Goal: Information Seeking & Learning: Learn about a topic

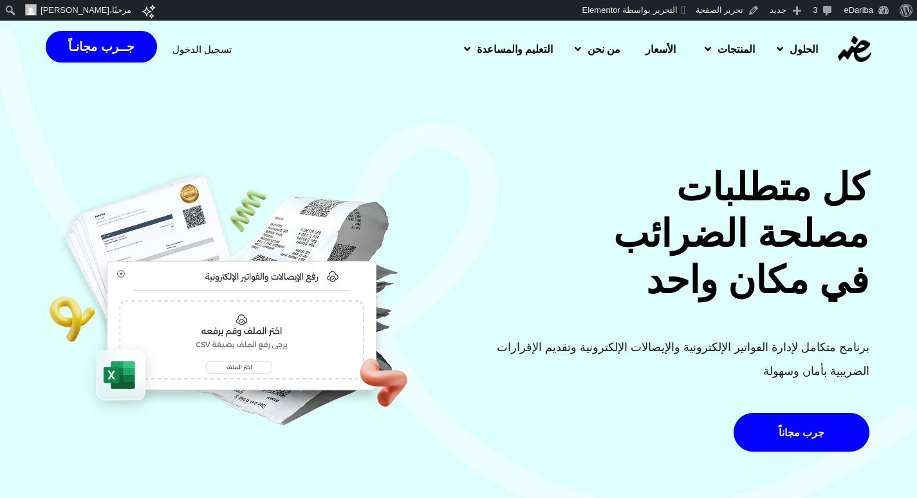
click at [218, 48] on span "تسجيل الدخول" at bounding box center [202, 49] width 59 height 10
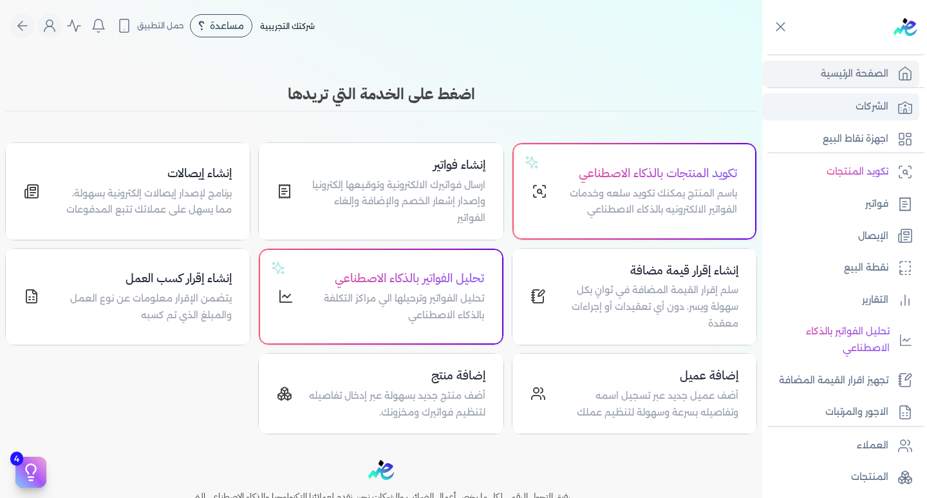
click at [887, 113] on p "الشركات" at bounding box center [872, 106] width 33 height 17
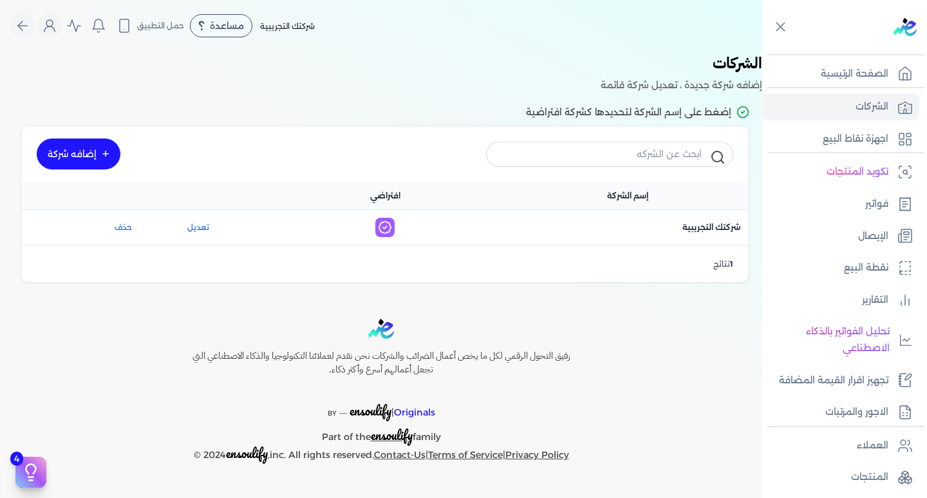
click at [75, 143] on link "إضافه شركة" at bounding box center [79, 153] width 84 height 31
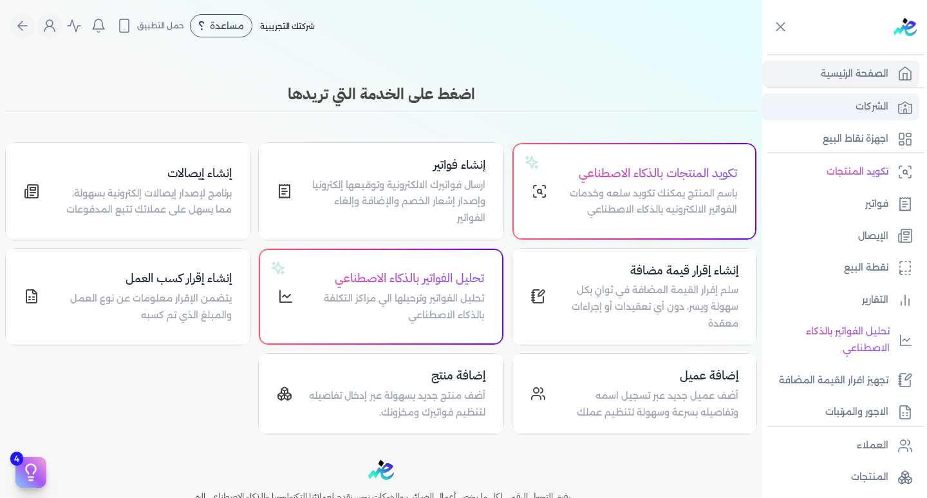
click at [907, 94] on link "الشركات" at bounding box center [840, 106] width 157 height 27
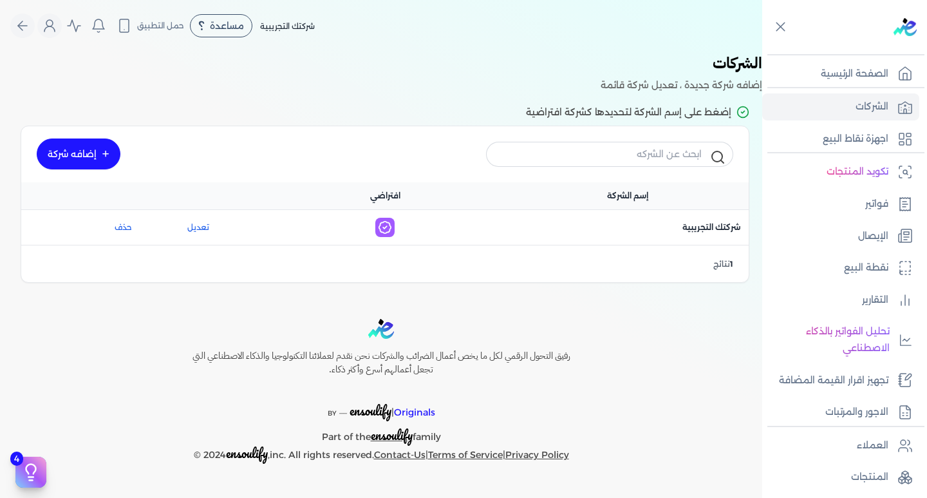
click at [87, 162] on link "إضافه شركة" at bounding box center [79, 153] width 84 height 31
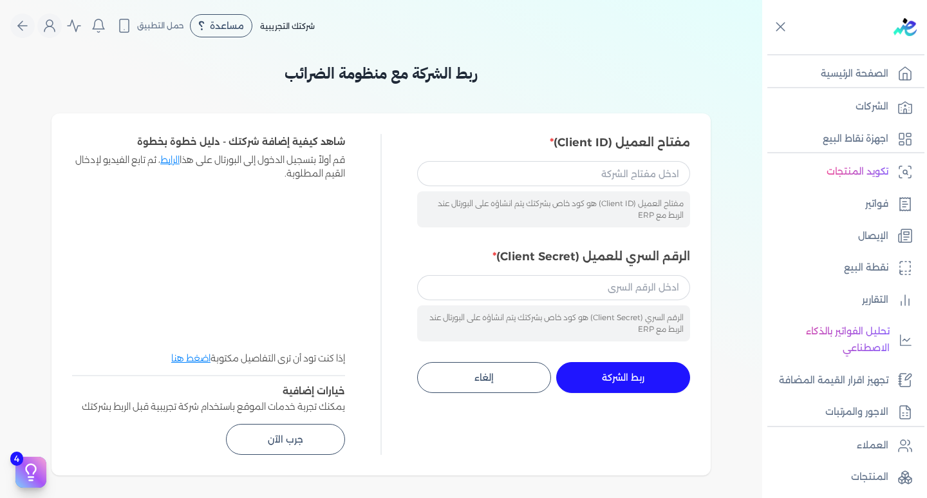
click at [848, 250] on ul "تكويد المنتجات فواتير الإيصال نقطة البيع التقارير تحليل الفواتير بالذكاء الاصطن…" at bounding box center [840, 291] width 157 height 267
click at [847, 230] on link "الإيصال" at bounding box center [840, 236] width 157 height 27
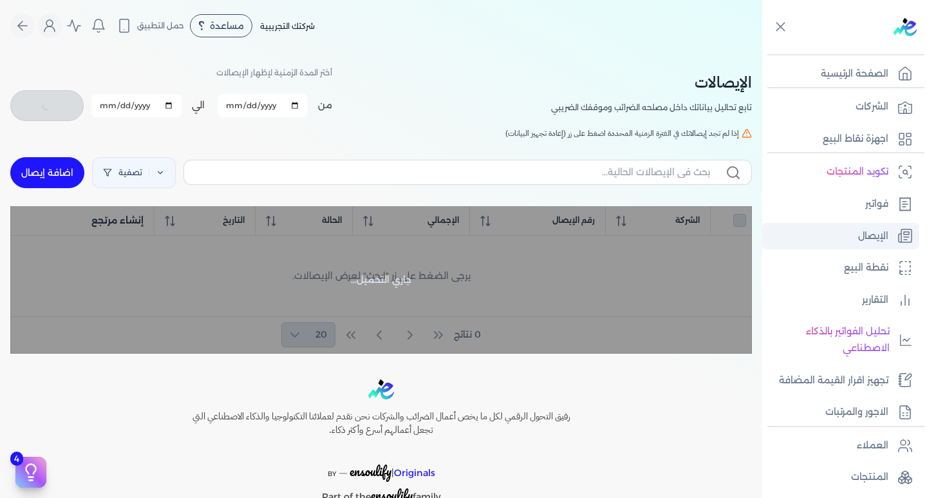
checkbox input "false"
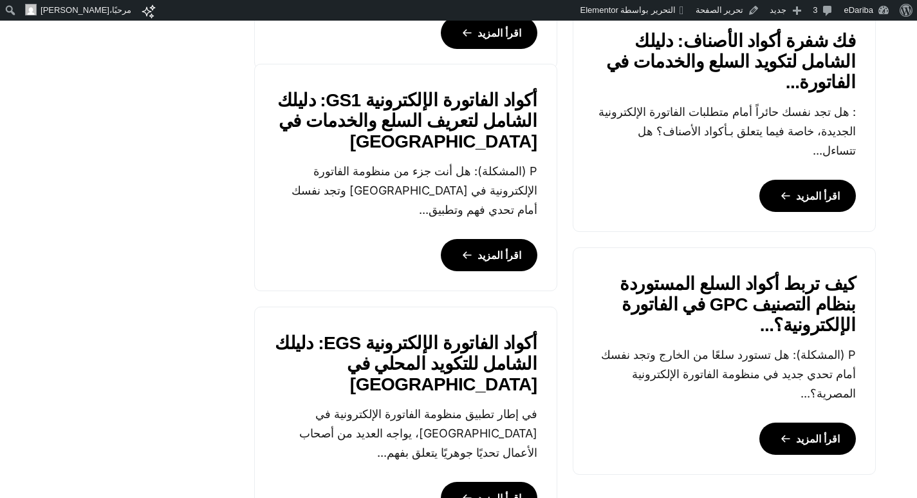
scroll to position [1352, 0]
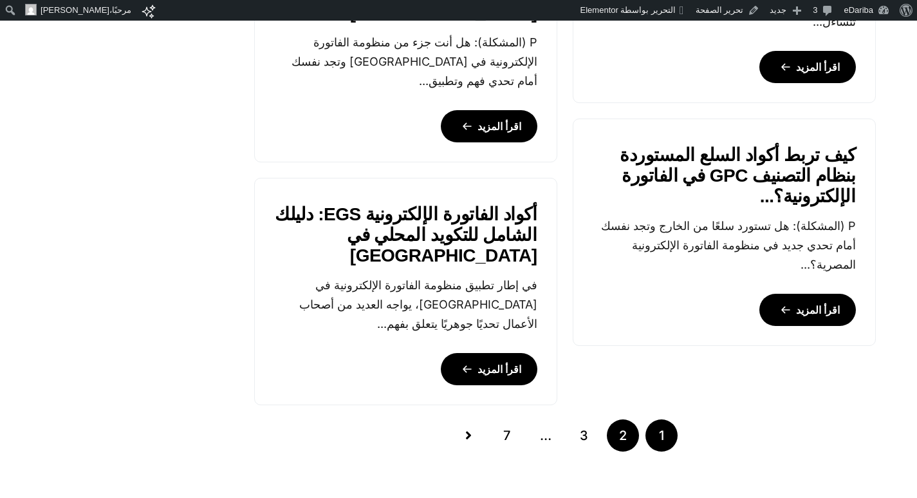
click at [629, 435] on link "2" at bounding box center [623, 435] width 32 height 32
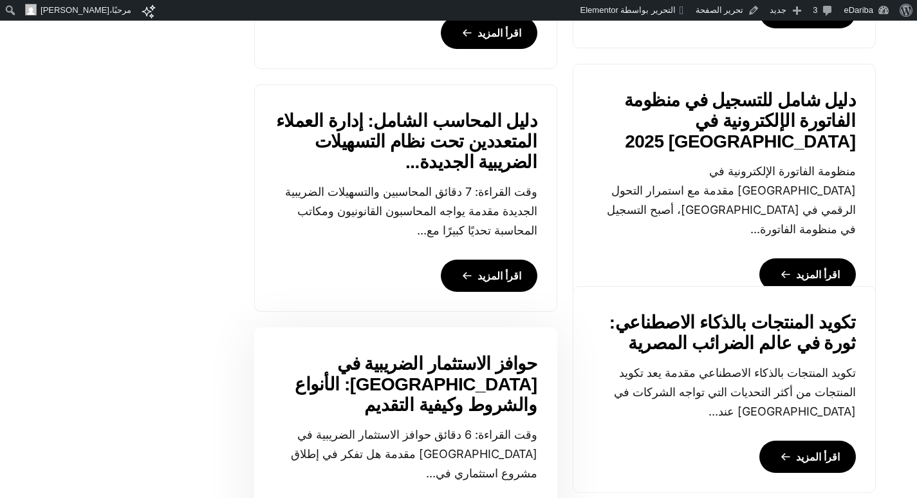
scroll to position [1352, 0]
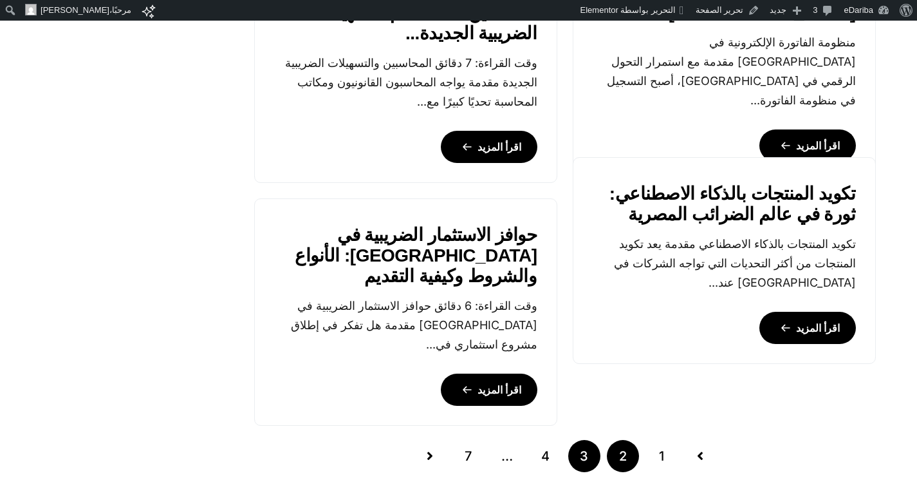
click at [571, 453] on link "3" at bounding box center [584, 456] width 32 height 32
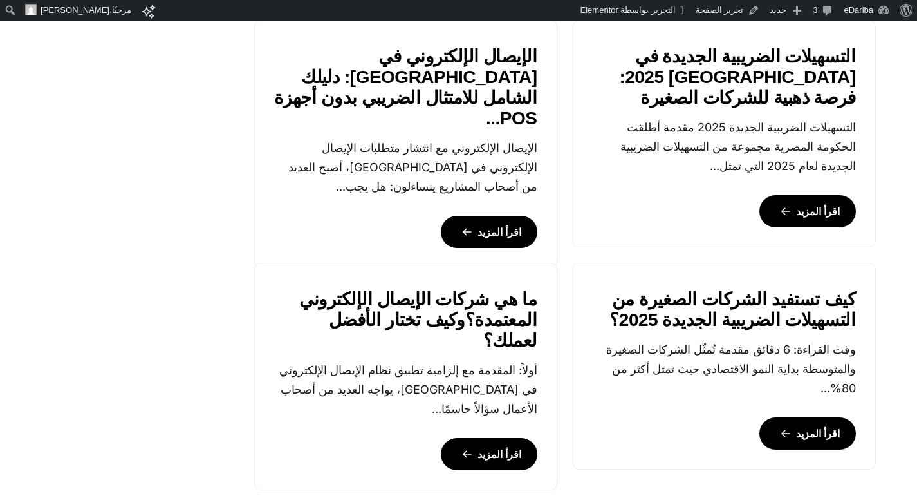
scroll to position [1352, 0]
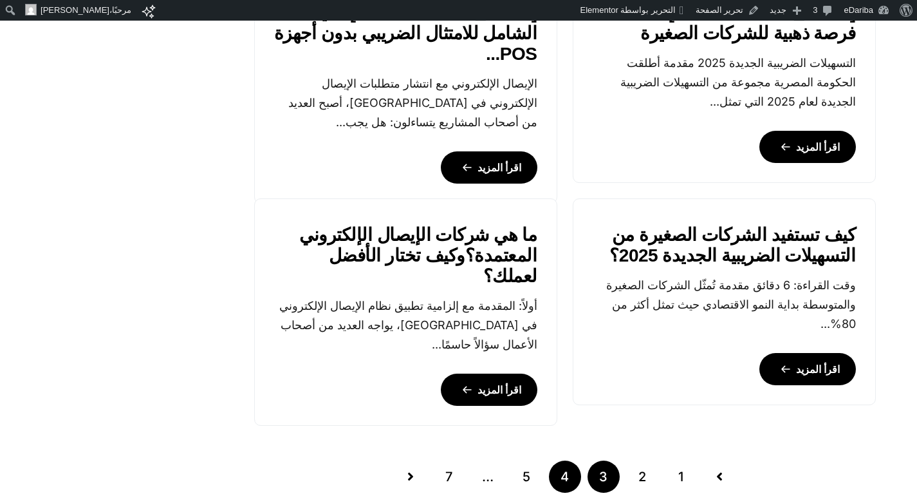
click at [563, 487] on link "4" at bounding box center [565, 476] width 32 height 32
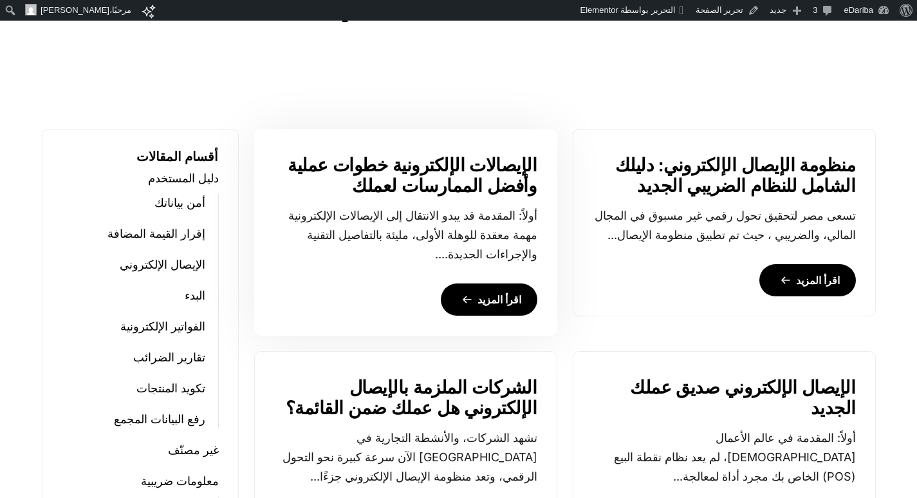
scroll to position [644, 0]
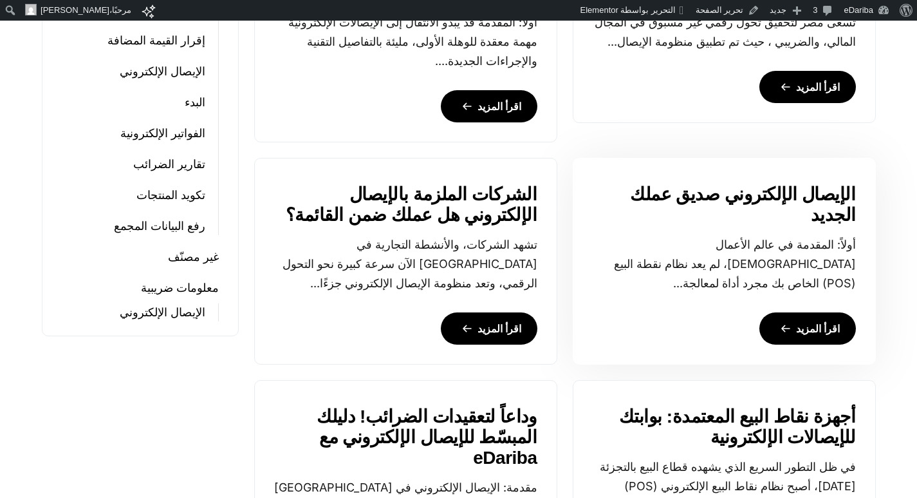
click at [800, 323] on link "اقرأ المزيد" at bounding box center [808, 328] width 97 height 32
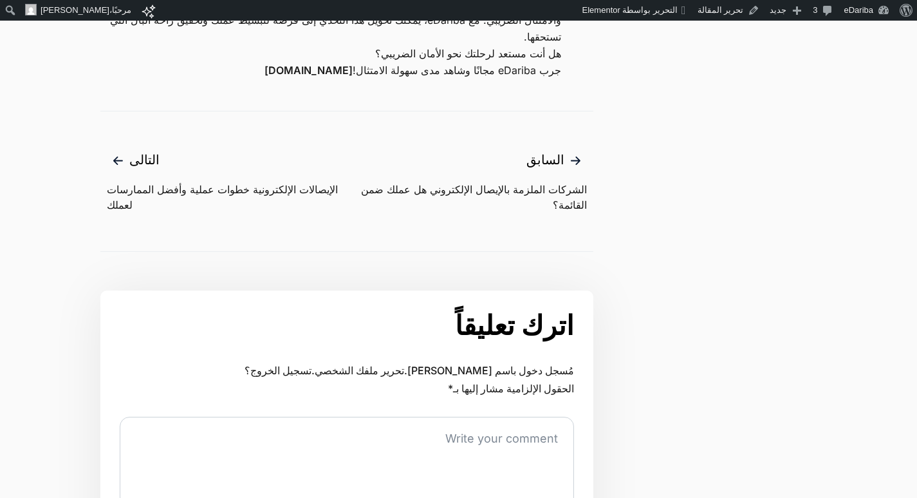
scroll to position [1867, 0]
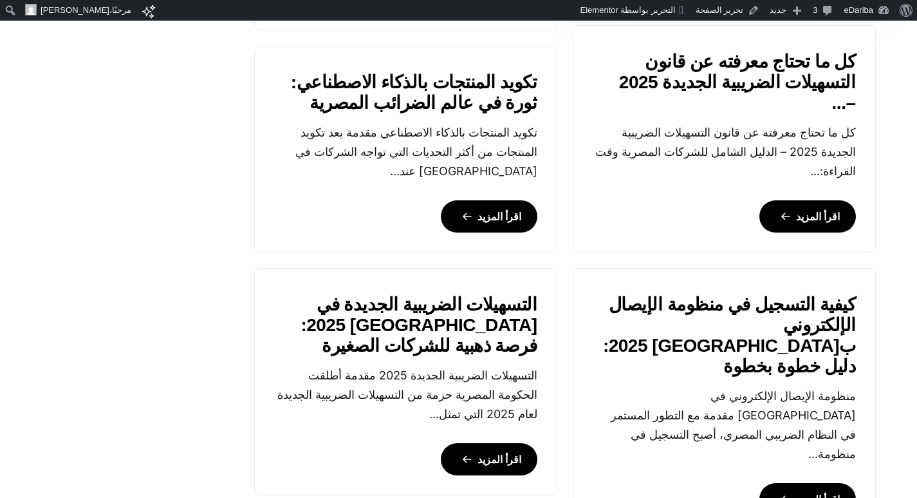
scroll to position [1349, 0]
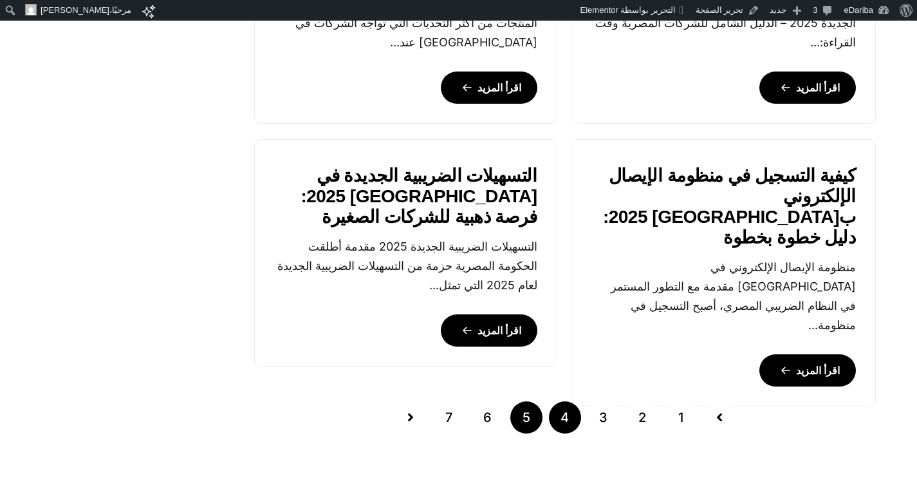
click at [519, 409] on link "5" at bounding box center [526, 417] width 32 height 32
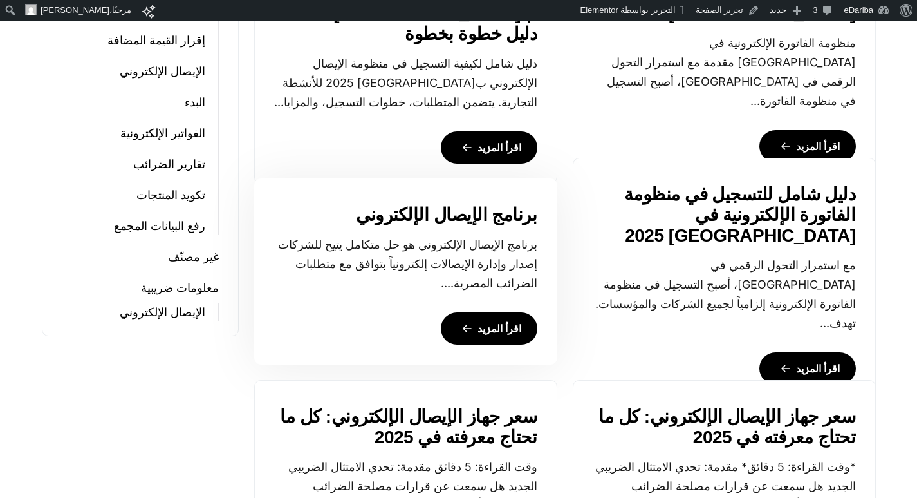
scroll to position [837, 0]
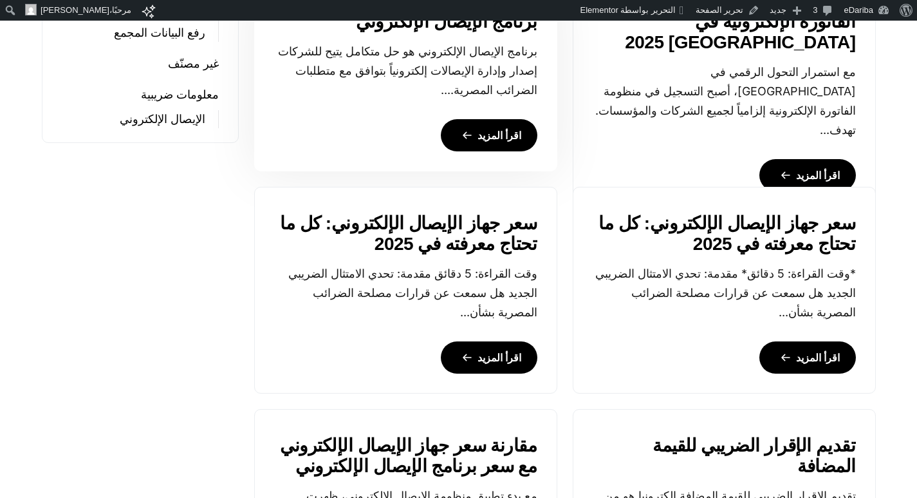
click at [485, 136] on link "اقرأ المزيد" at bounding box center [489, 135] width 97 height 32
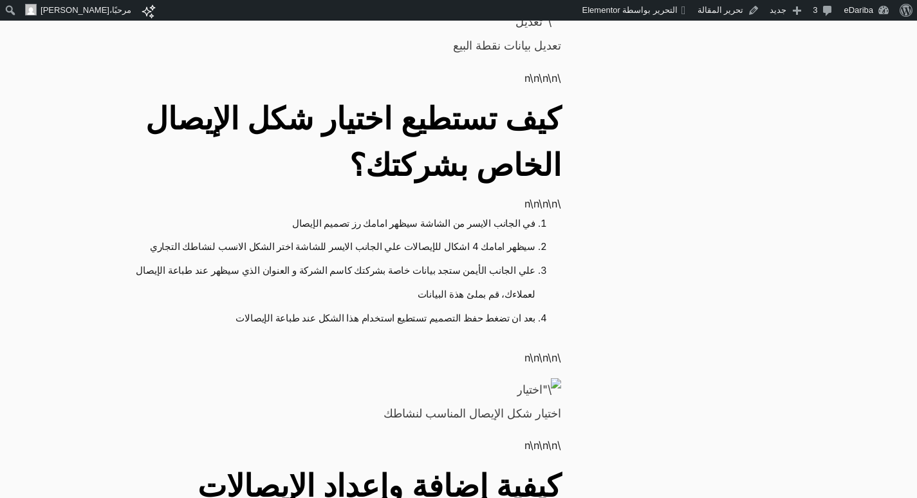
scroll to position [1481, 0]
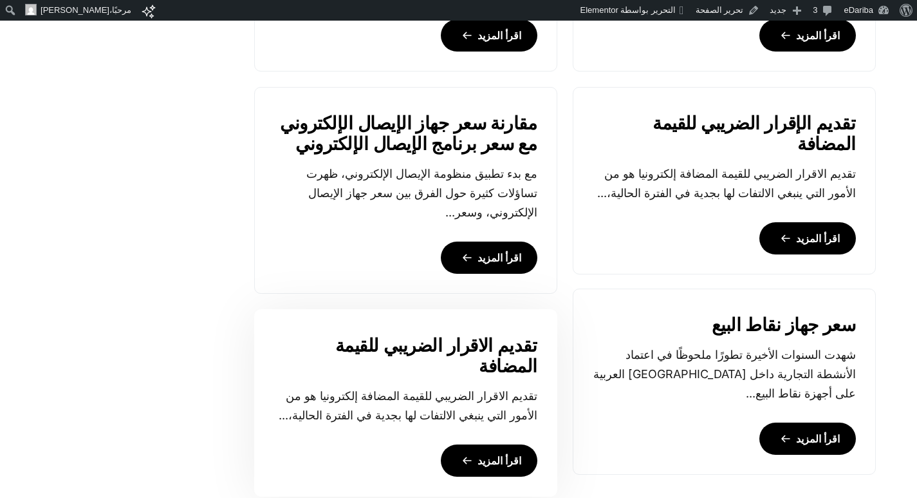
scroll to position [1352, 0]
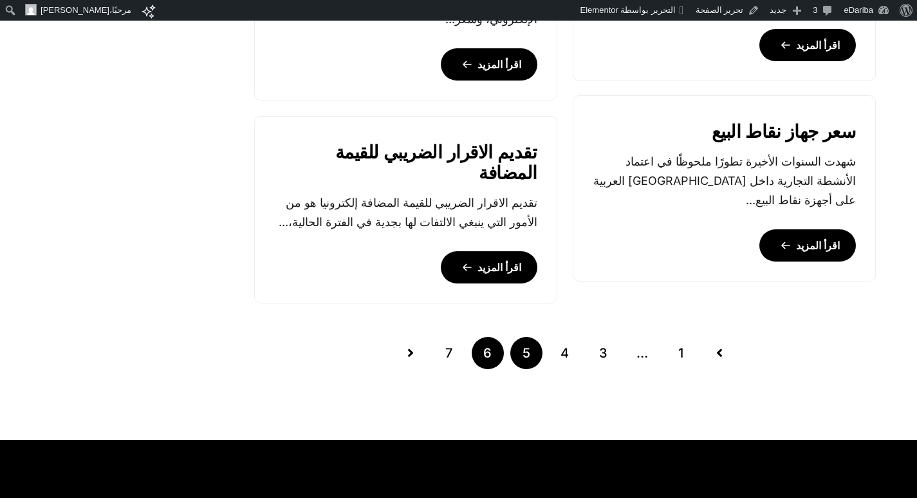
click at [480, 351] on link "6" at bounding box center [488, 353] width 32 height 32
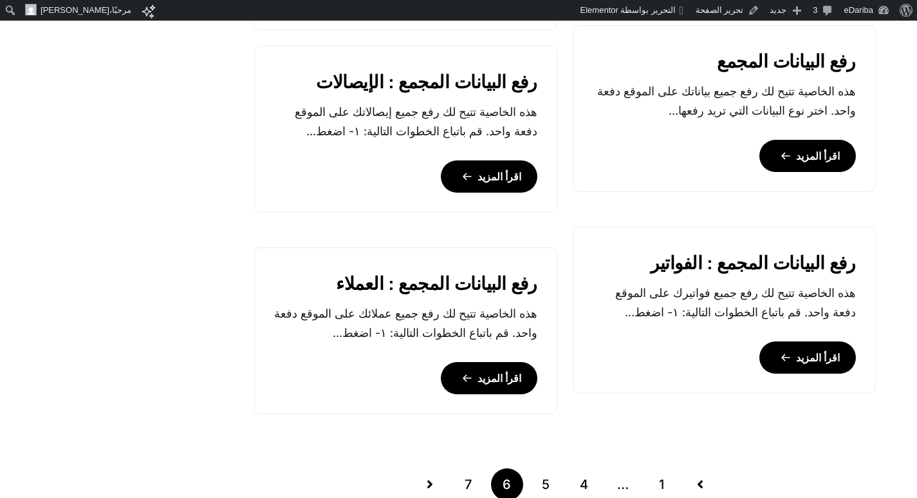
scroll to position [1352, 0]
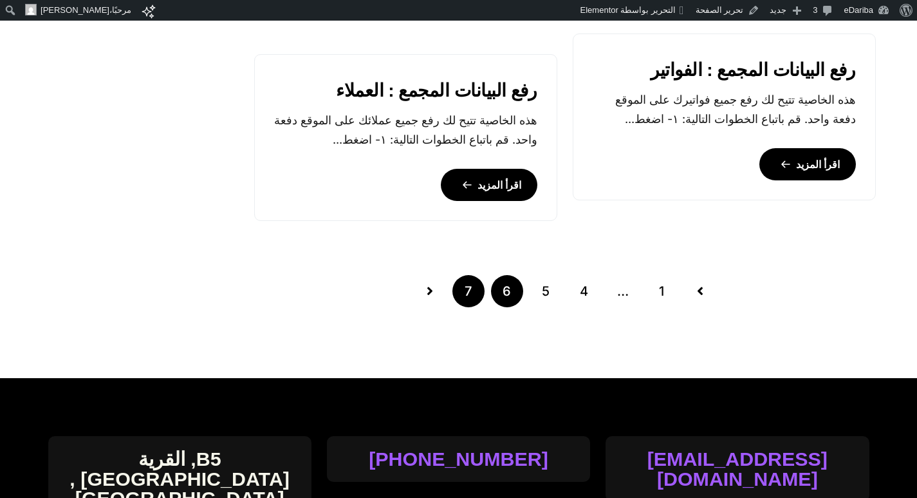
click at [465, 292] on link "7" at bounding box center [469, 291] width 32 height 32
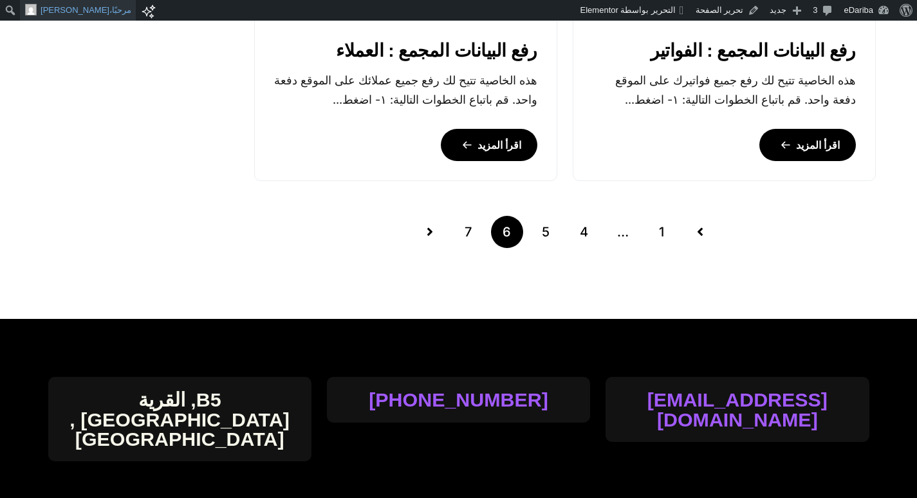
scroll to position [1352, 0]
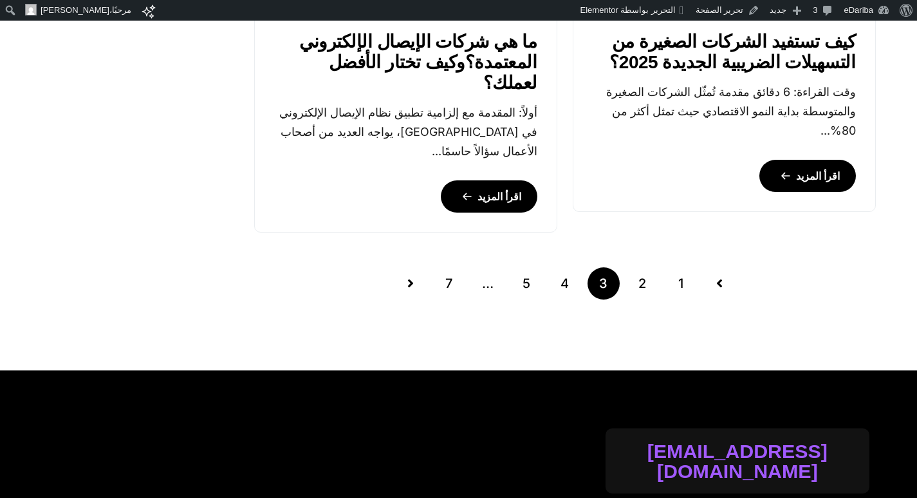
scroll to position [1738, 0]
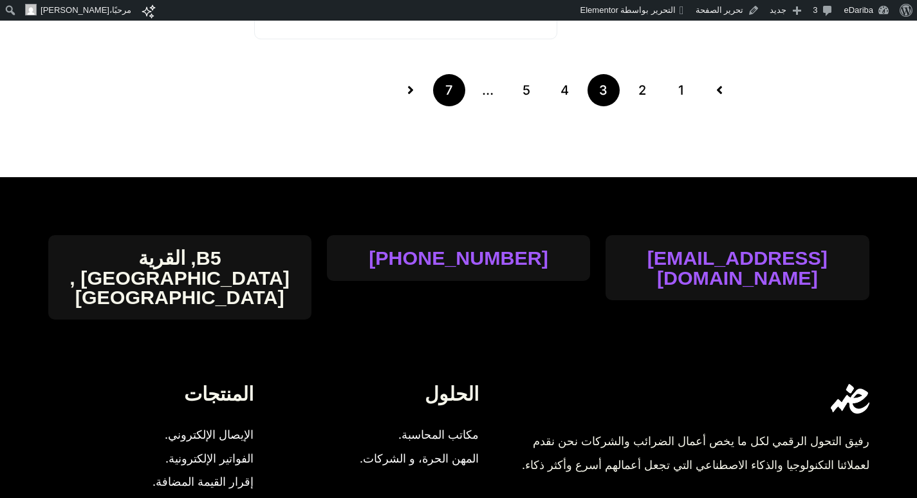
click at [441, 93] on link "7" at bounding box center [449, 90] width 32 height 32
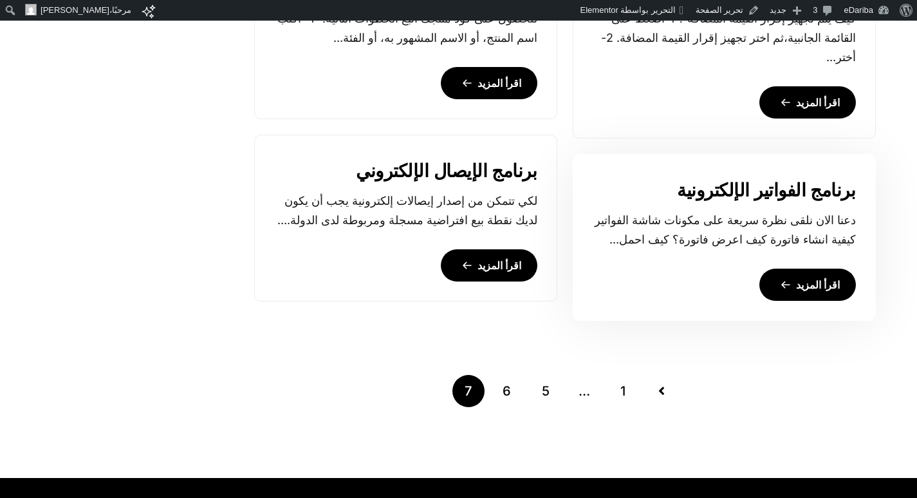
scroll to position [1094, 0]
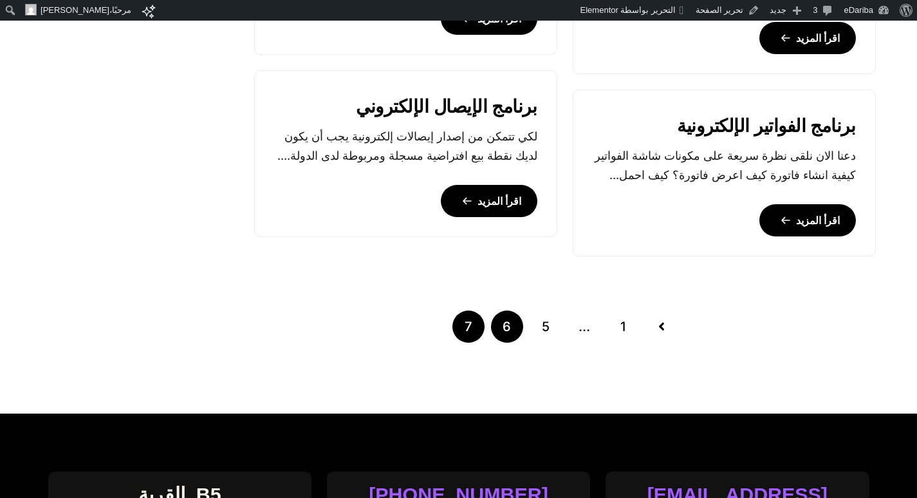
click at [507, 323] on link "6" at bounding box center [507, 326] width 32 height 32
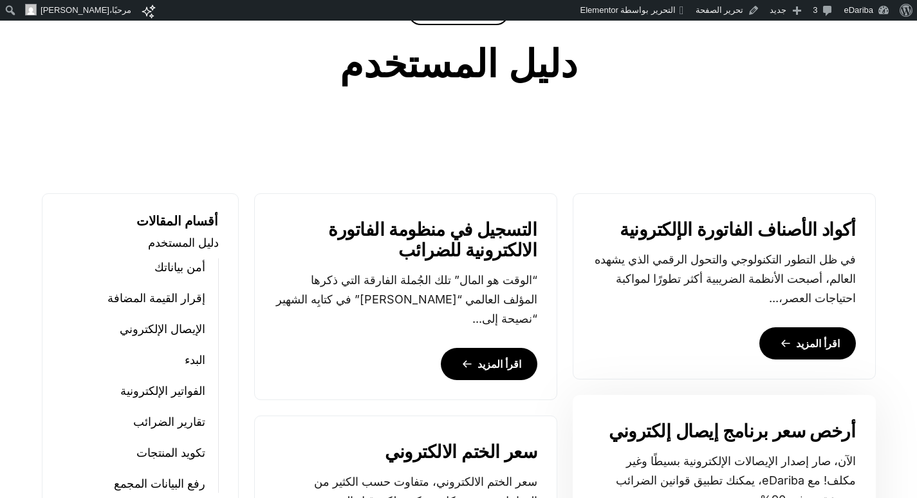
scroll to position [579, 0]
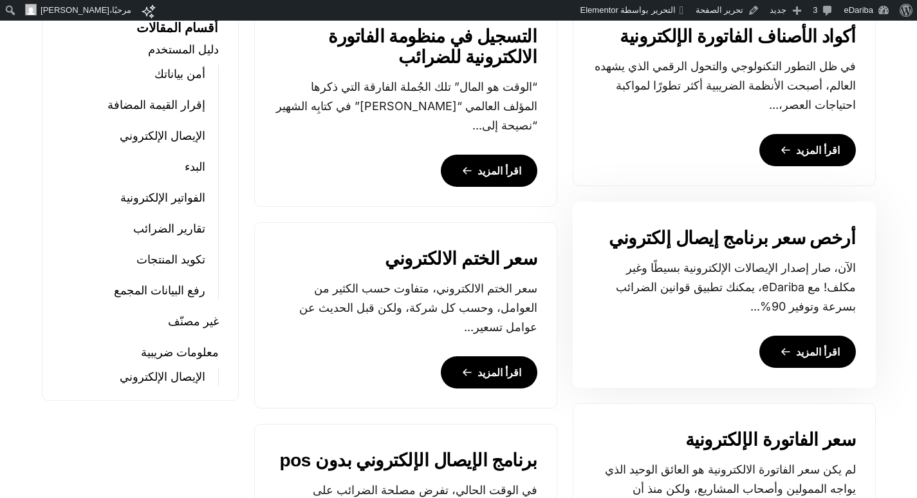
click at [792, 350] on link "اقرأ المزيد" at bounding box center [808, 351] width 97 height 32
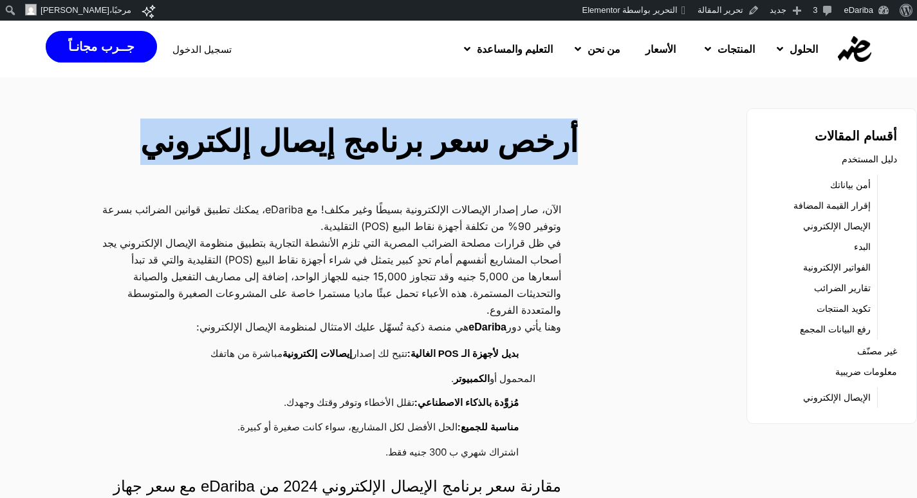
drag, startPoint x: 578, startPoint y: 134, endPoint x: 160, endPoint y: 138, distance: 417.8
click at [160, 138] on div "أرخص سعر برنامج إيصال إلكتروني" at bounding box center [347, 143] width 478 height 51
copy h2 "أرخص سعر برنامج إيصال إلكتروني"
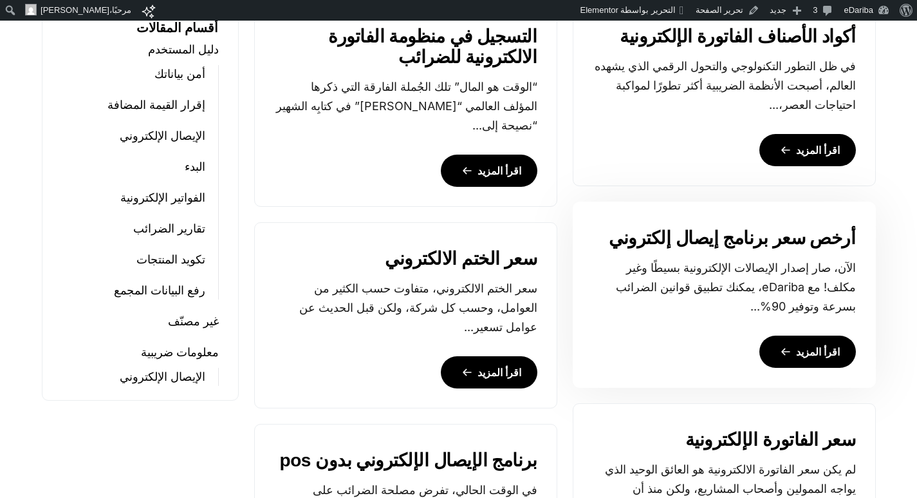
scroll to position [708, 0]
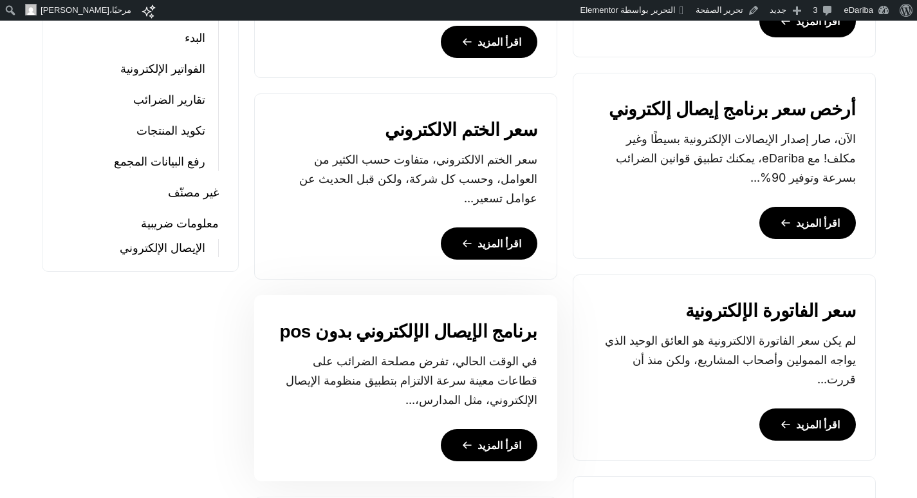
click at [488, 444] on link "اقرأ المزيد" at bounding box center [489, 445] width 97 height 32
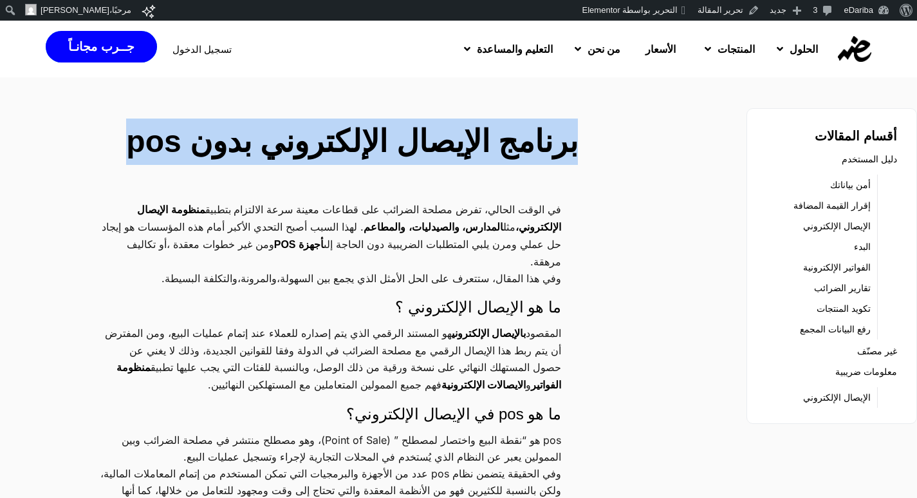
drag, startPoint x: 583, startPoint y: 142, endPoint x: 127, endPoint y: 126, distance: 456.0
click at [127, 126] on div "برنامج الإيصال الإلكتروني بدون pos" at bounding box center [347, 143] width 478 height 51
copy h2 "برنامج الإيصال الإلكتروني بدون pos"
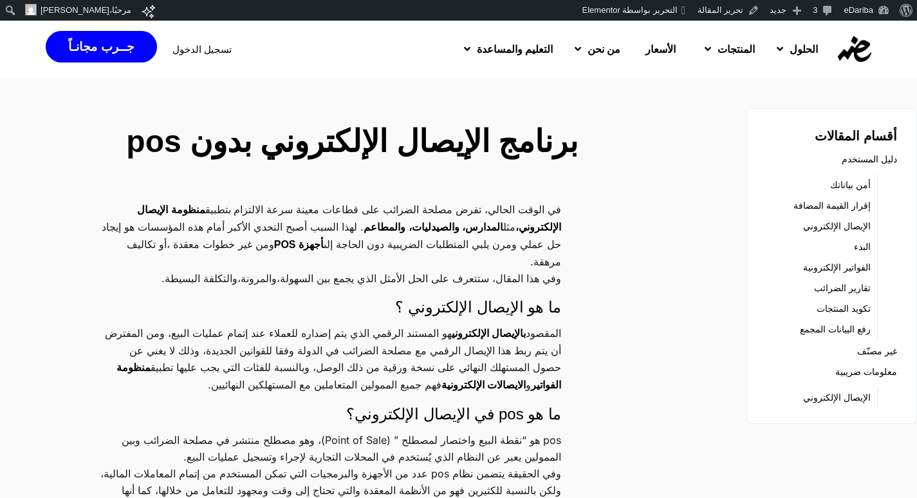
click at [458, 71] on div "الحلول مكاتب المحاسبة الشركات والمكاتب المنتجات تكويد المنتجات بالذكاء الاصطناع…" at bounding box center [459, 49] width 837 height 57
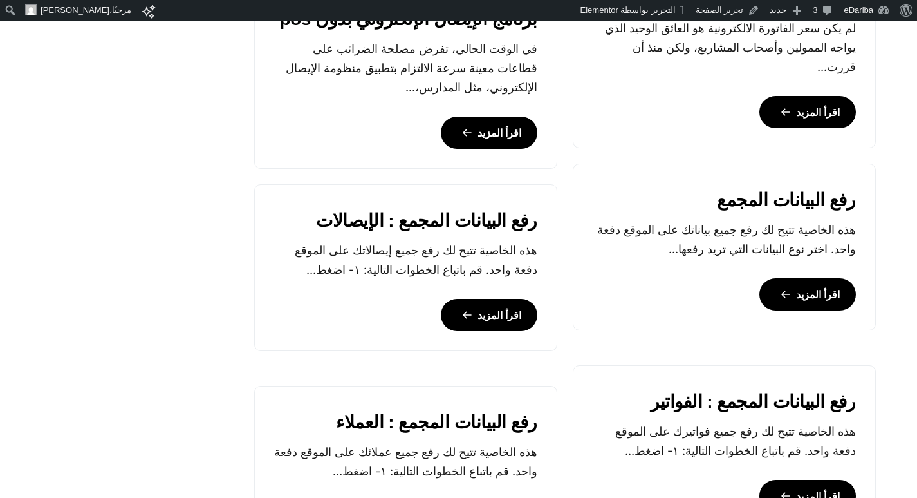
scroll to position [1213, 0]
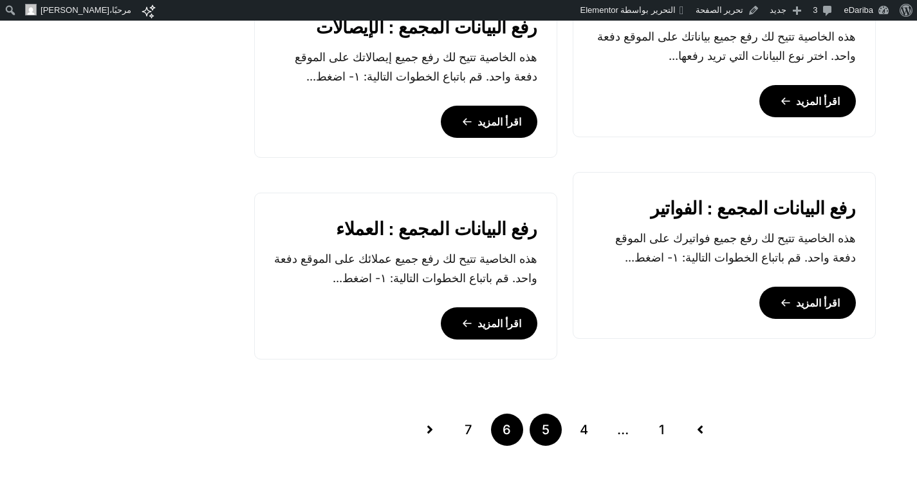
click at [532, 435] on link "5" at bounding box center [546, 429] width 32 height 32
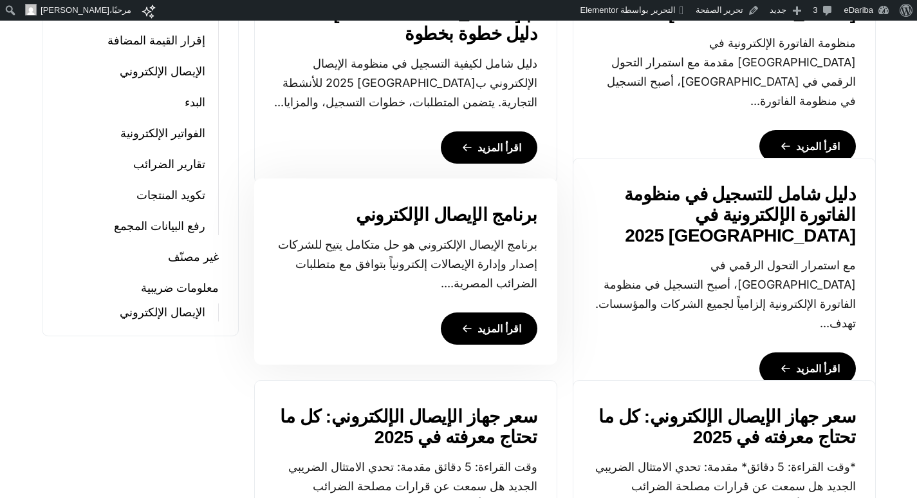
scroll to position [515, 0]
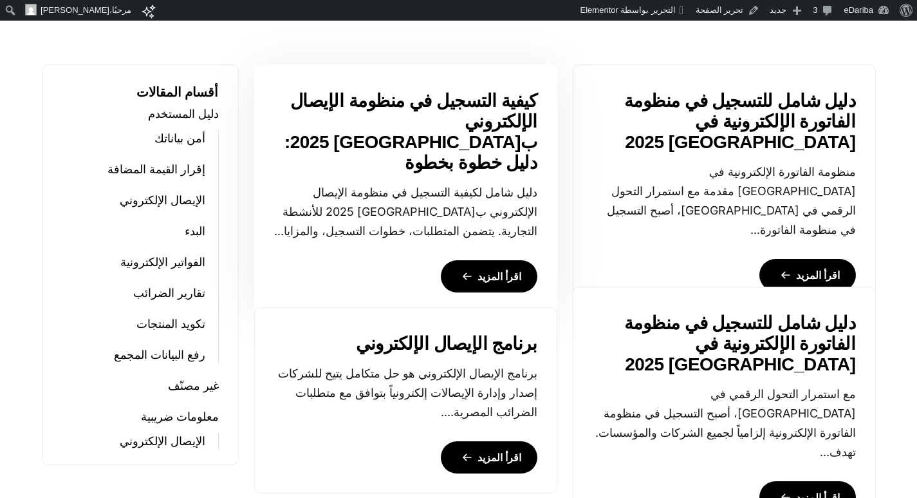
click at [503, 260] on link "اقرأ المزيد" at bounding box center [489, 276] width 97 height 32
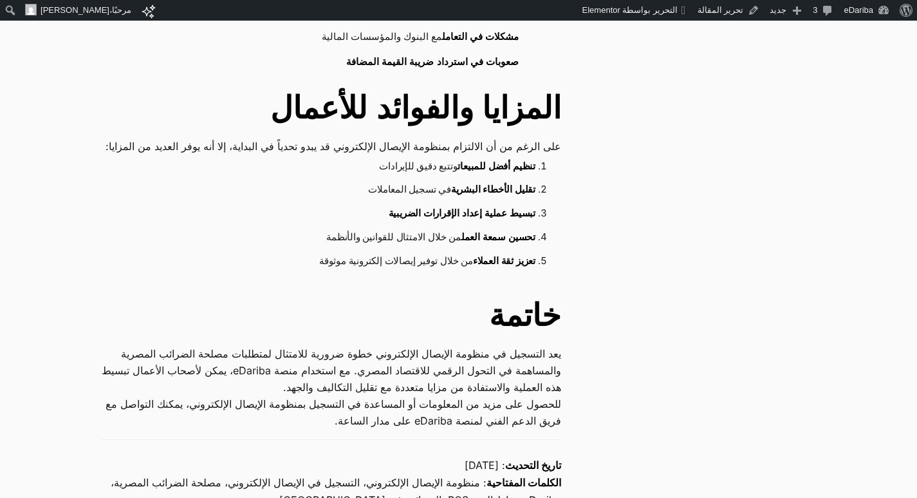
scroll to position [3412, 0]
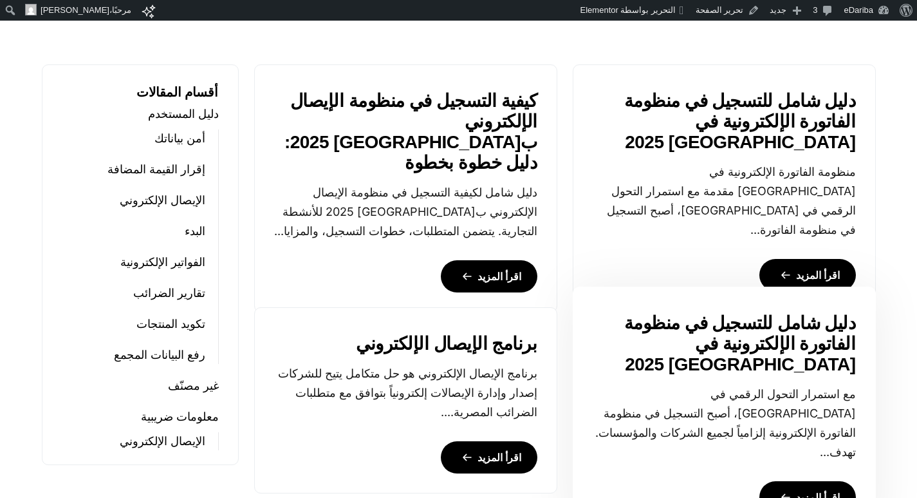
click at [738, 355] on link "دليل شامل للتسجيل في منظومة الفاتورة الإلكترونية في [GEOGRAPHIC_DATA] 2025" at bounding box center [724, 344] width 263 height 62
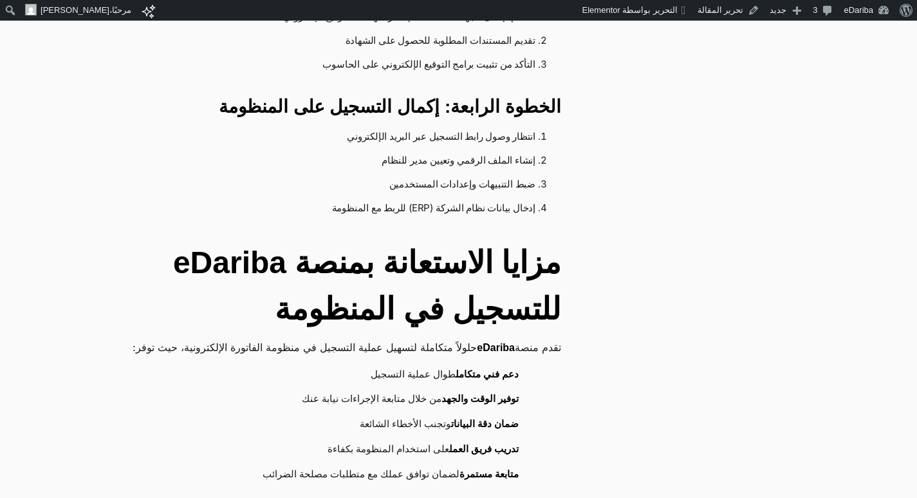
scroll to position [1094, 0]
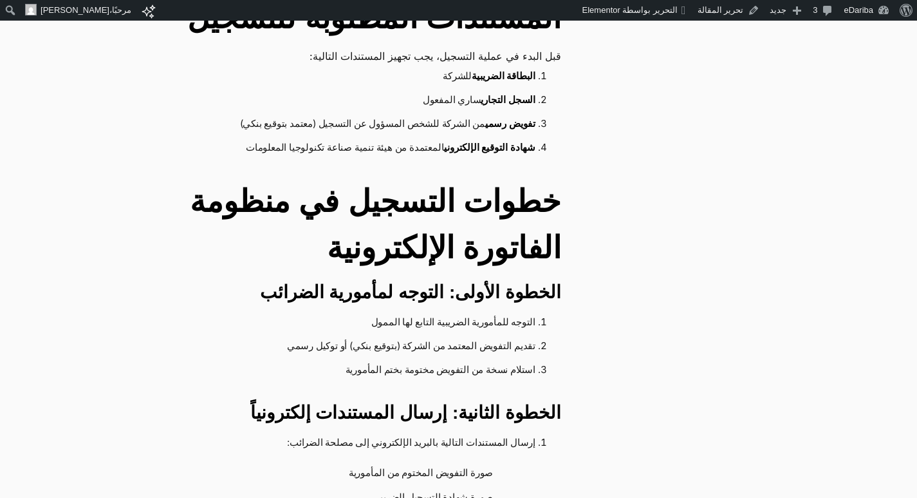
scroll to position [257, 0]
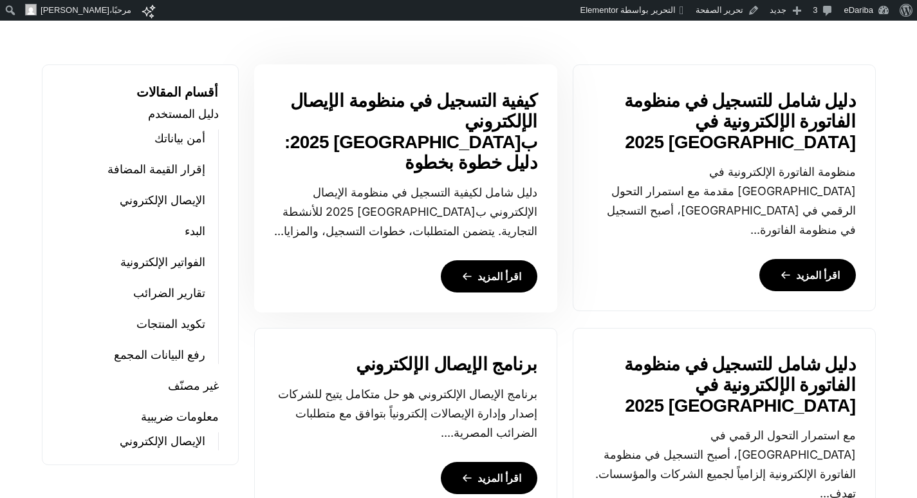
scroll to position [515, 0]
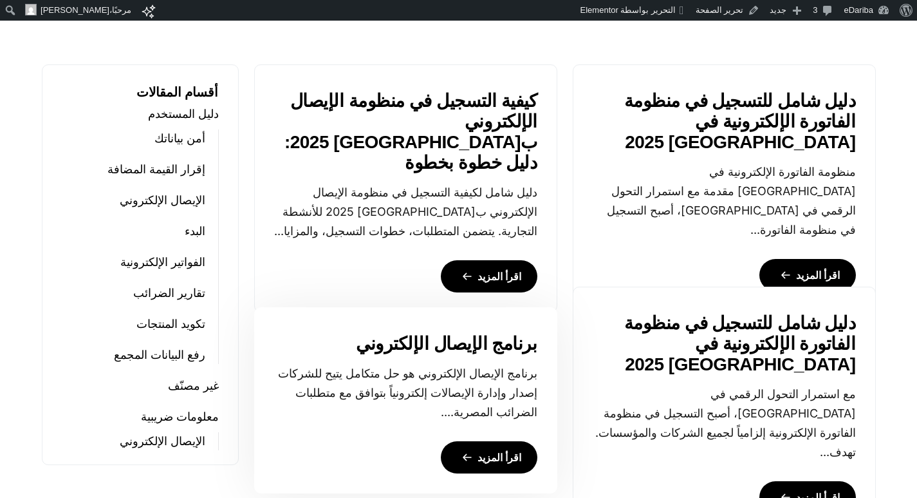
click at [498, 452] on link "اقرأ المزيد" at bounding box center [489, 457] width 97 height 32
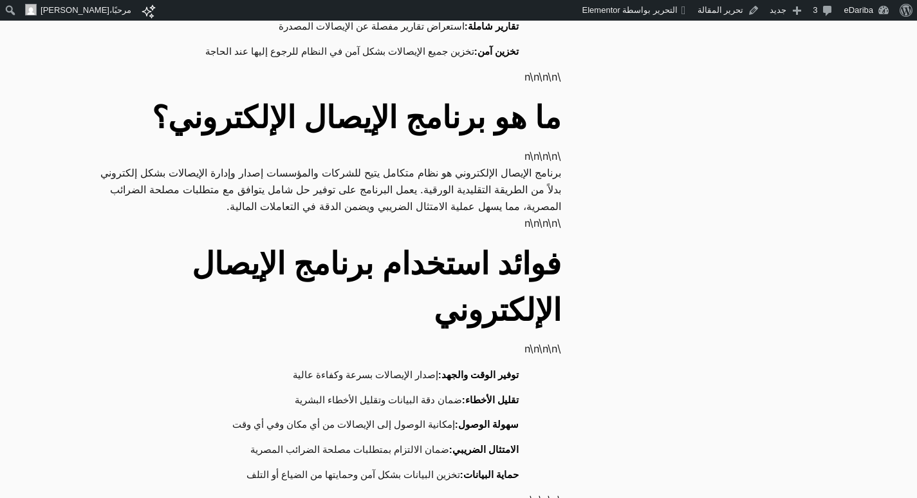
scroll to position [4635, 0]
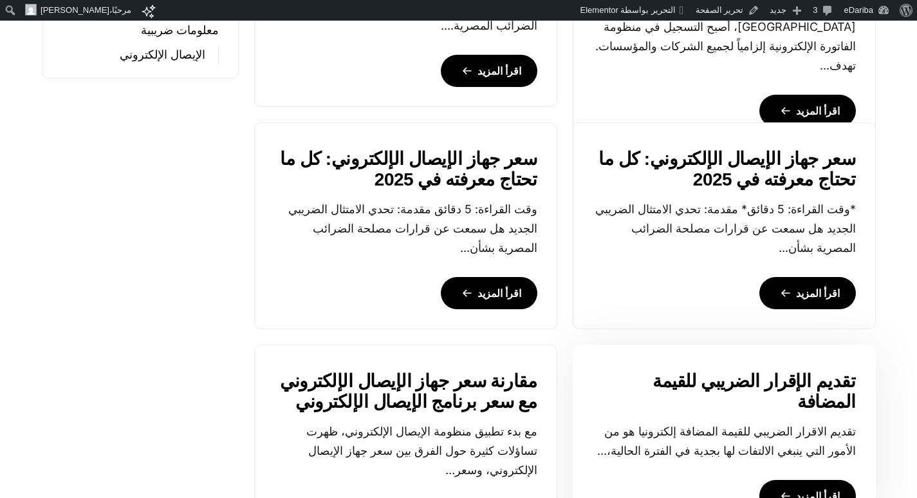
scroll to position [1094, 0]
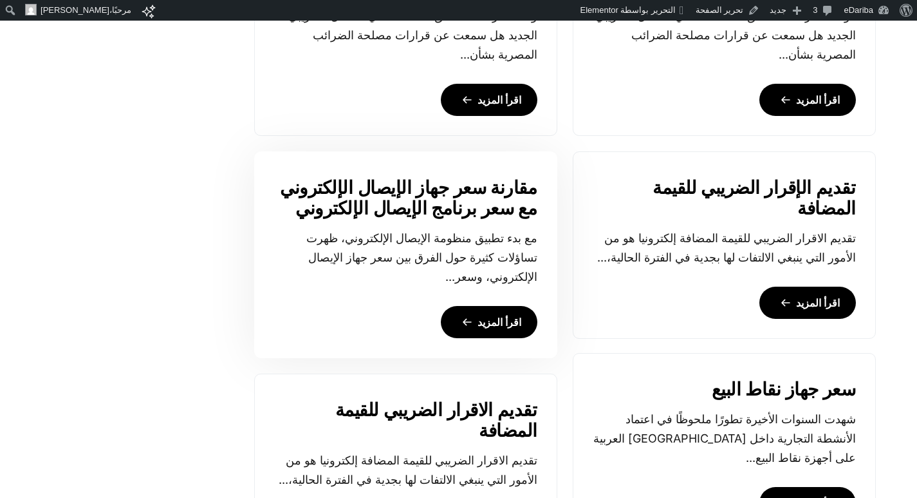
click at [502, 323] on link "اقرأ المزيد" at bounding box center [489, 322] width 97 height 32
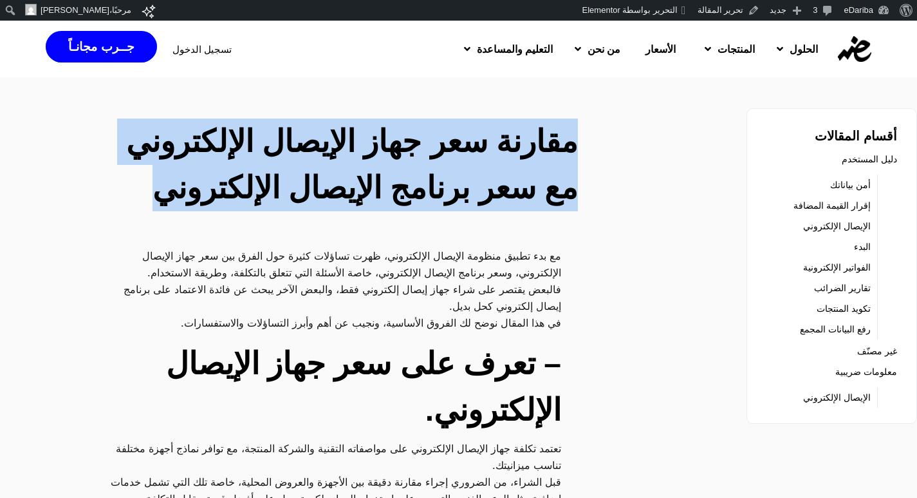
drag, startPoint x: 586, startPoint y: 140, endPoint x: 230, endPoint y: 214, distance: 364.2
click at [230, 214] on div "مقارنة سعر جهاز الإيصال الإلكتروني مع سعر برنامج الإيصال الإلكتروني" at bounding box center [346, 167] width 493 height 98
copy h2 "مقارنة سعر جهاز الإيصال الإلكتروني مع سعر برنامج الإيصال الإلكتروني"
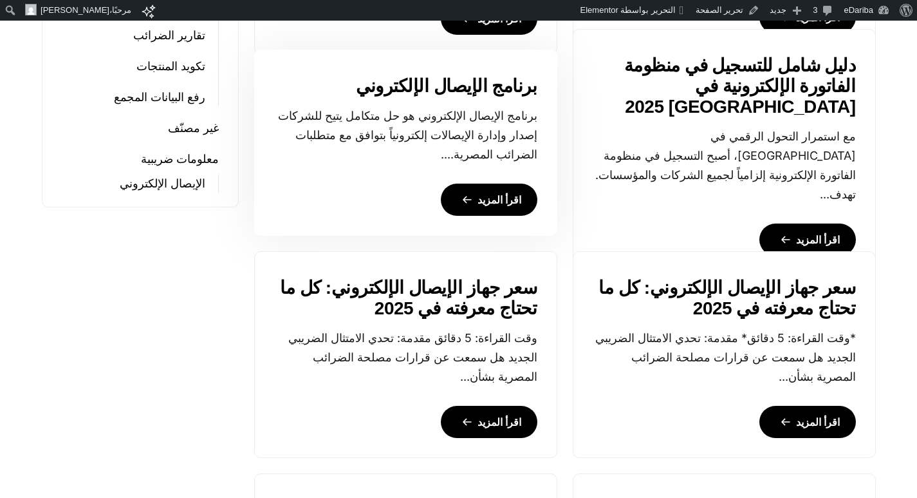
scroll to position [1094, 0]
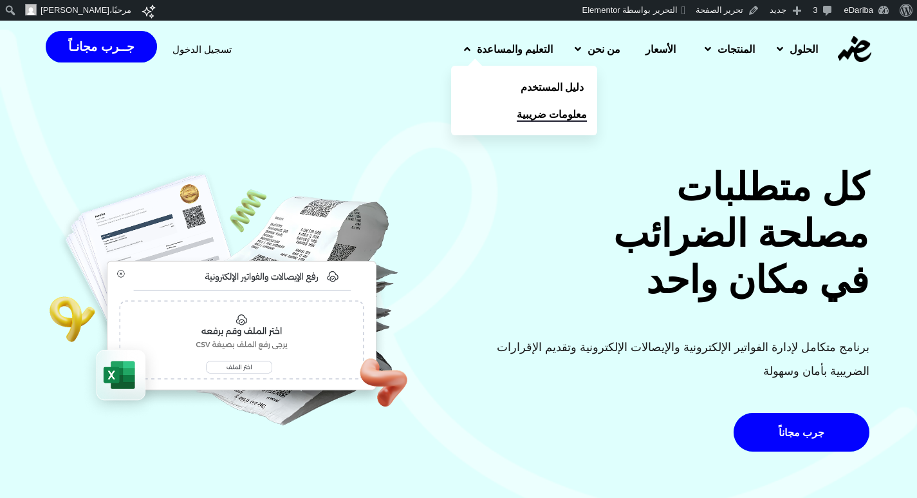
click at [517, 112] on span "معلومات ضريبية" at bounding box center [552, 113] width 70 height 15
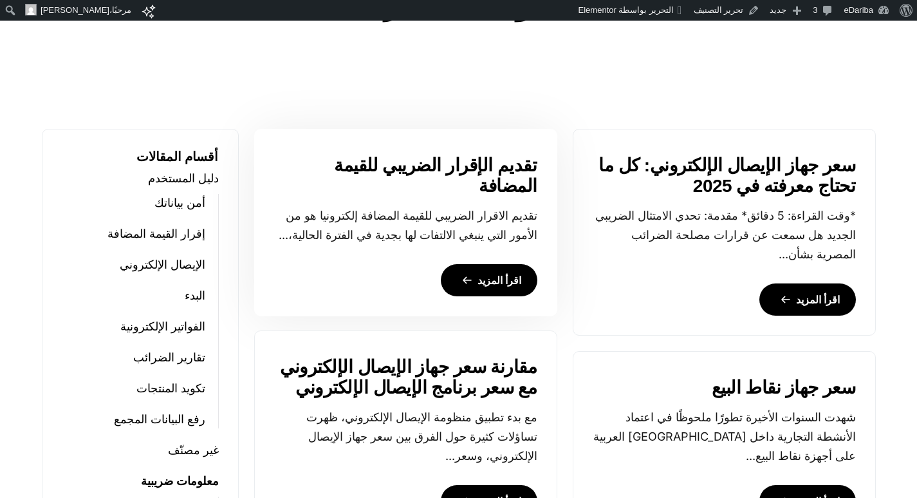
scroll to position [644, 0]
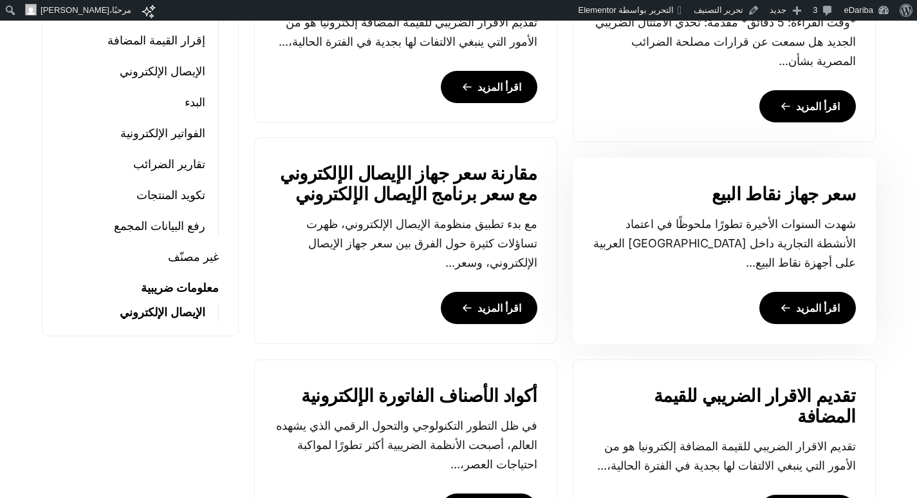
click at [813, 312] on link "اقرأ المزيد" at bounding box center [808, 308] width 97 height 32
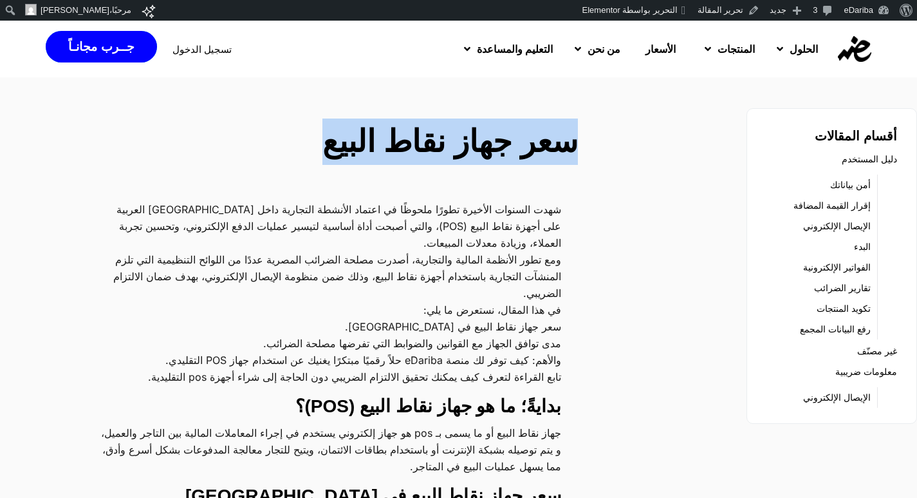
drag, startPoint x: 580, startPoint y: 144, endPoint x: 345, endPoint y: 141, distance: 235.0
click at [345, 141] on div "سعر جهاز نقاط البيع" at bounding box center [347, 143] width 478 height 51
copy h2 "سعر جهاز نقاط البيع"
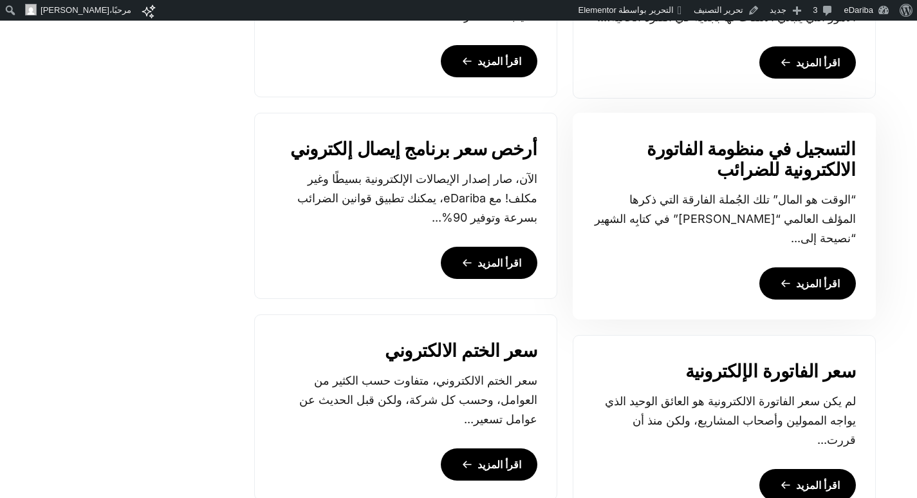
scroll to position [1221, 0]
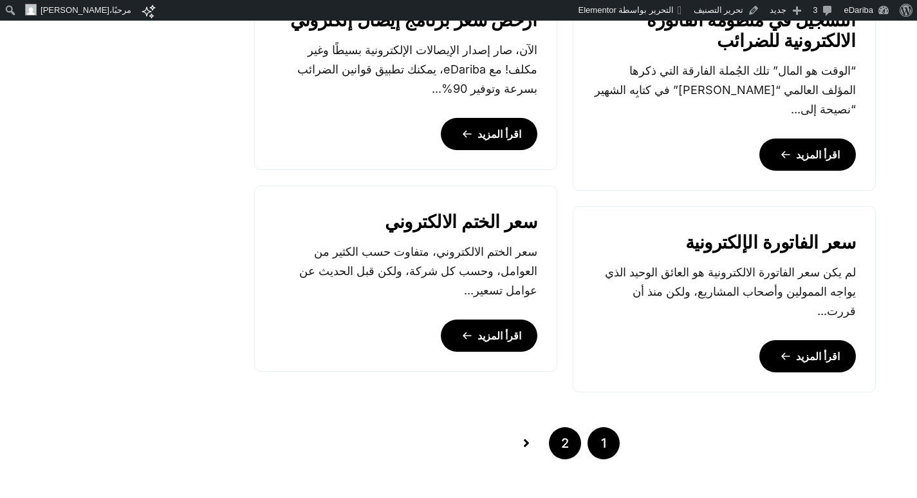
click at [561, 440] on link "2" at bounding box center [565, 443] width 32 height 32
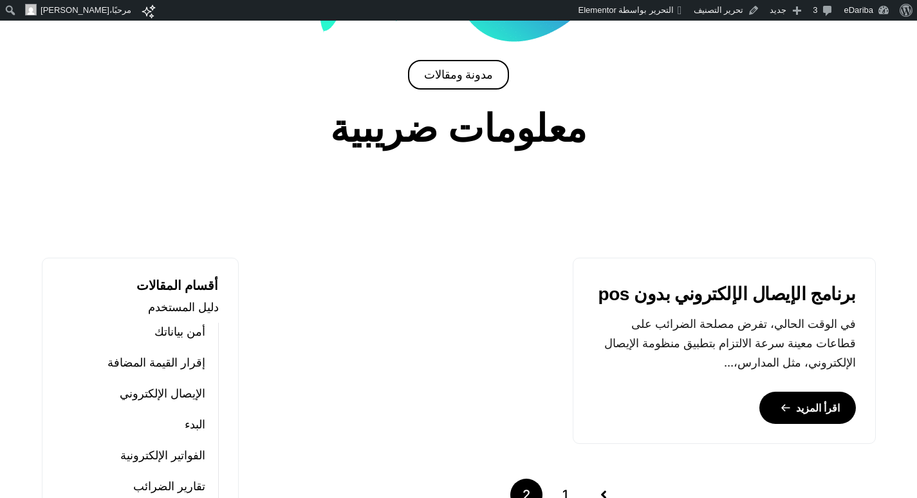
scroll to position [579, 0]
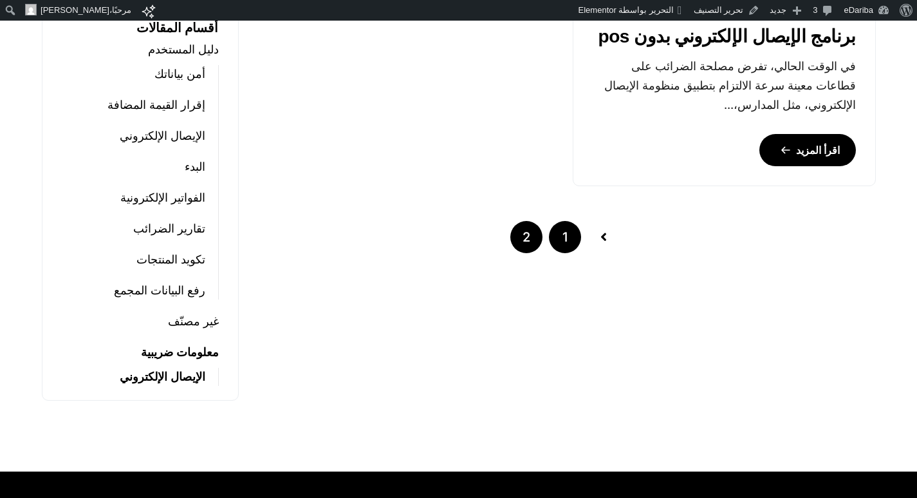
click at [572, 229] on link "1" at bounding box center [565, 237] width 32 height 32
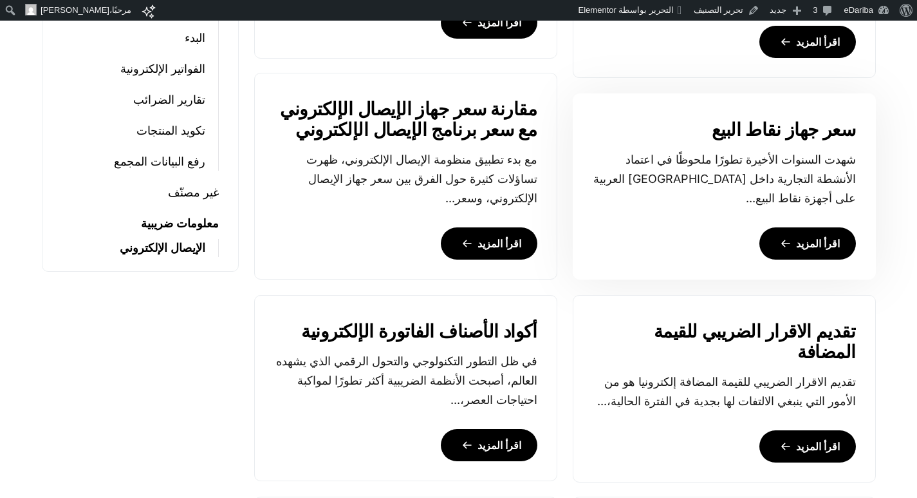
scroll to position [966, 0]
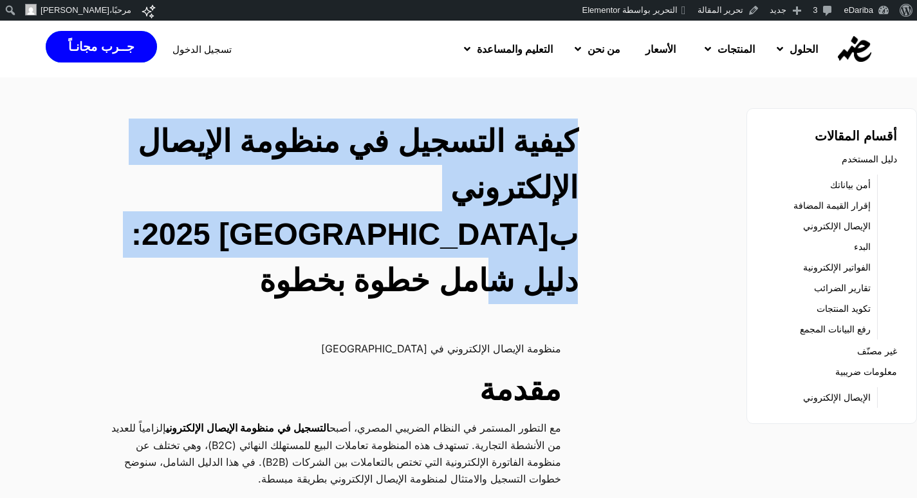
drag, startPoint x: 581, startPoint y: 131, endPoint x: 320, endPoint y: 232, distance: 280.2
click at [320, 232] on div "كيفية التسجيل في منظومة الإيصال الإلكتروني ب[GEOGRAPHIC_DATA] 2025: دليل شامل خ…" at bounding box center [347, 213] width 478 height 191
copy h2 "كيفية التسجيل في منظومة الإيصال الإلكتروني ب[GEOGRAPHIC_DATA] 2025: دليل شامل خ…"
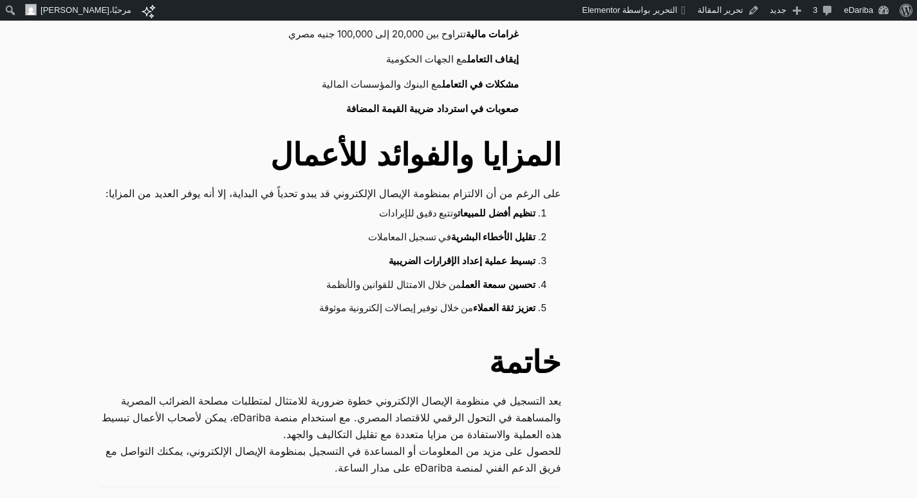
scroll to position [3605, 0]
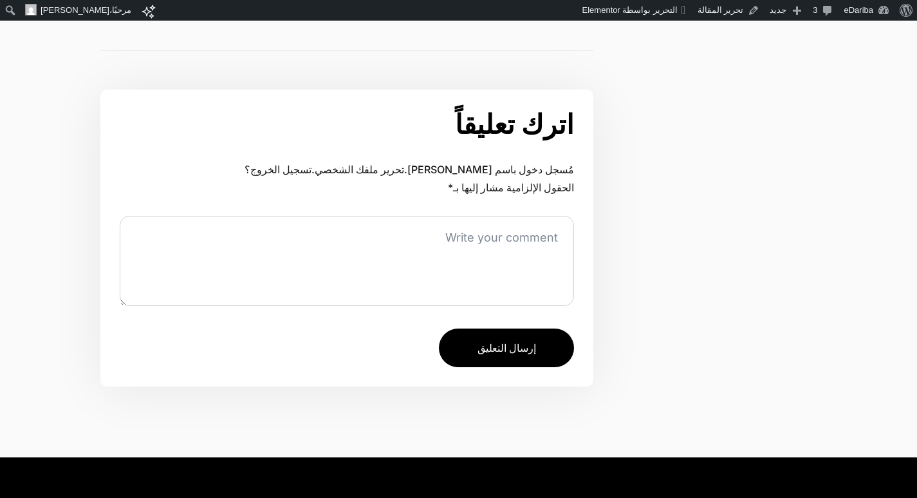
scroll to position [3862, 0]
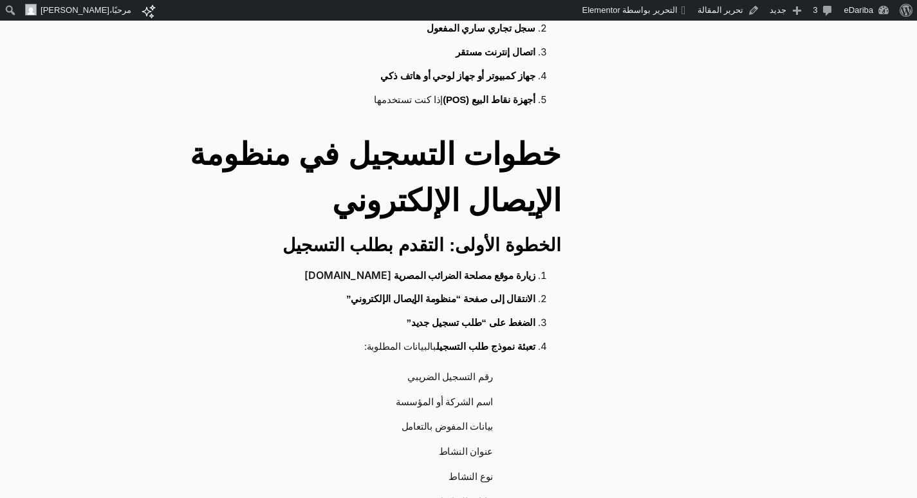
scroll to position [1609, 0]
